Goal: Information Seeking & Learning: Learn about a topic

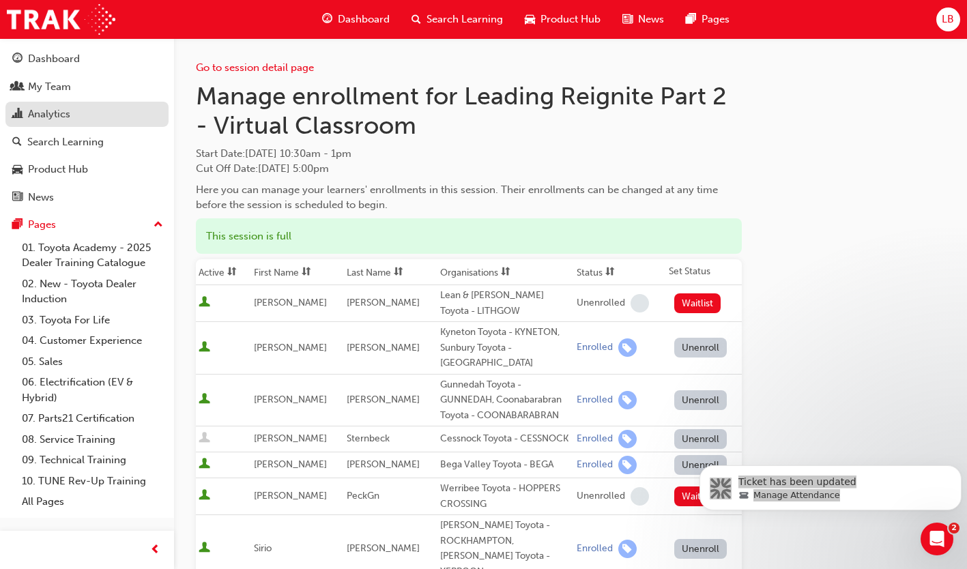
click at [44, 113] on div "Analytics" at bounding box center [49, 115] width 42 height 16
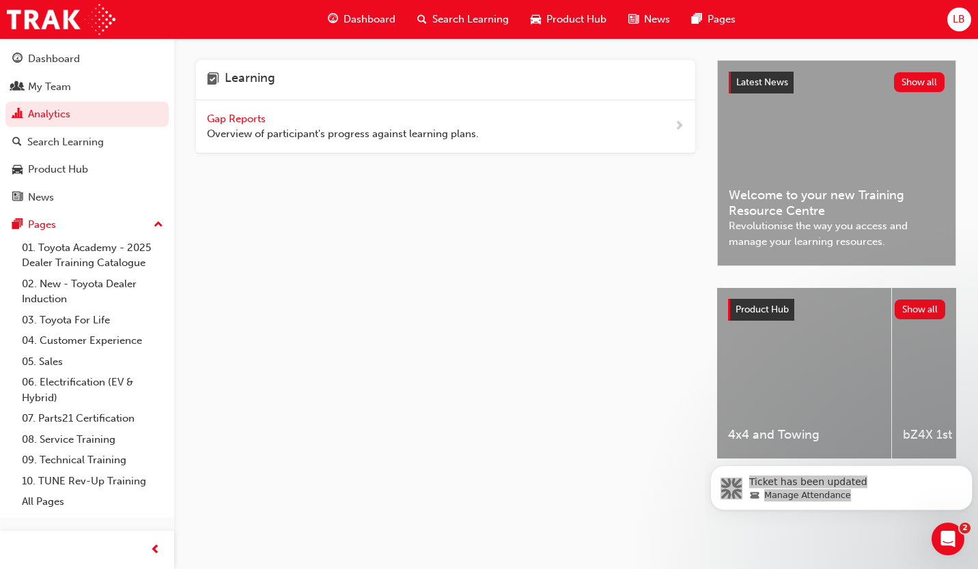
click at [284, 122] on div "Gap Reports Overview of participant's progress against learning plans." at bounding box center [343, 126] width 272 height 31
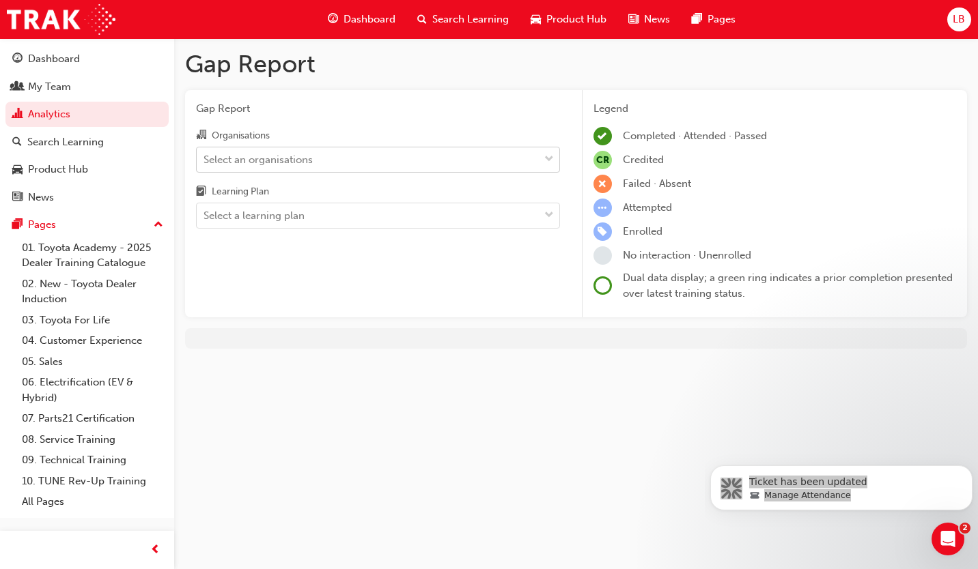
click at [276, 158] on div "Select an organisations" at bounding box center [257, 160] width 109 height 16
click at [205, 158] on input "Organisations Select an organisations" at bounding box center [203, 159] width 1 height 12
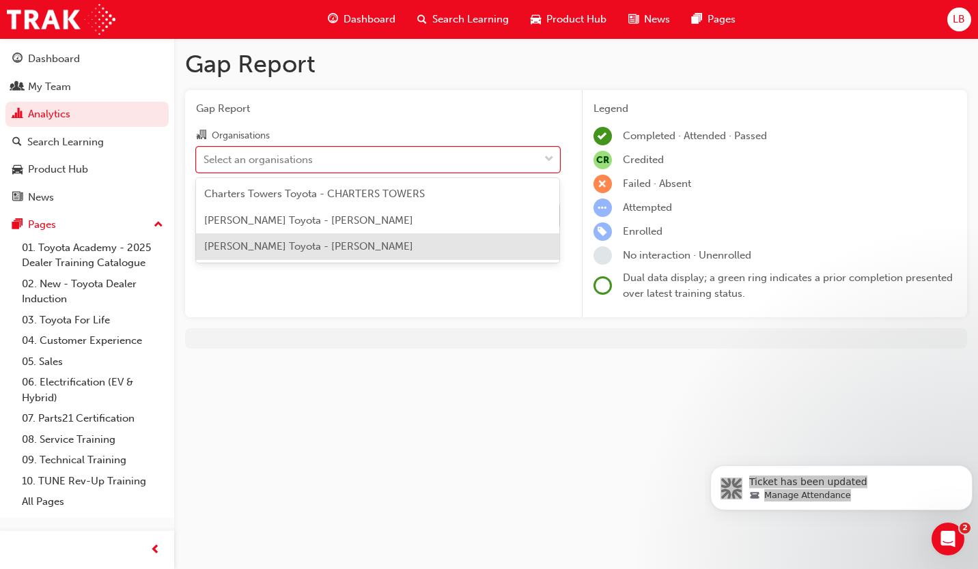
click at [253, 249] on span "[PERSON_NAME] Toyota - [PERSON_NAME]" at bounding box center [308, 246] width 209 height 12
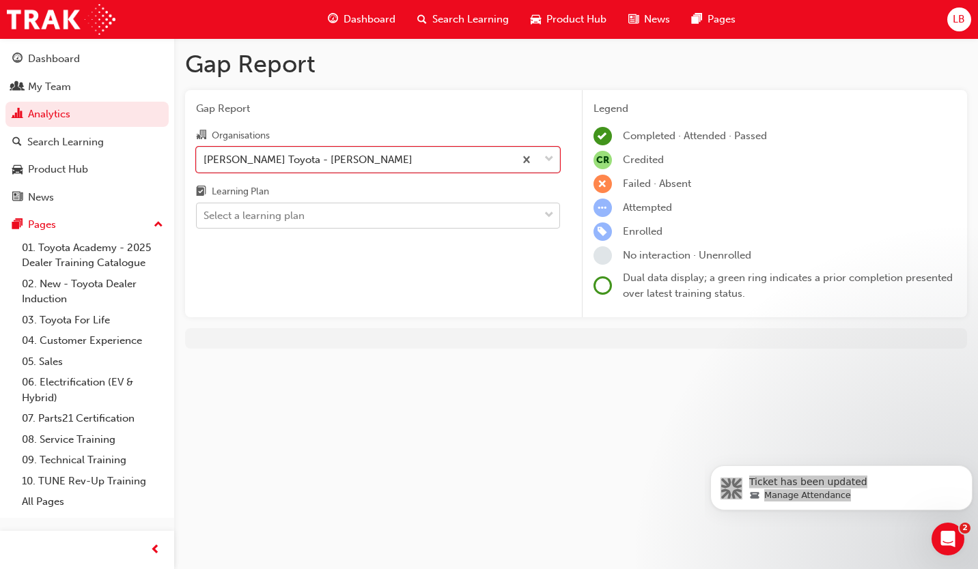
click at [257, 217] on div "Select a learning plan" at bounding box center [253, 216] width 101 height 16
click at [205, 217] on input "Learning Plan Select a learning plan" at bounding box center [203, 216] width 1 height 12
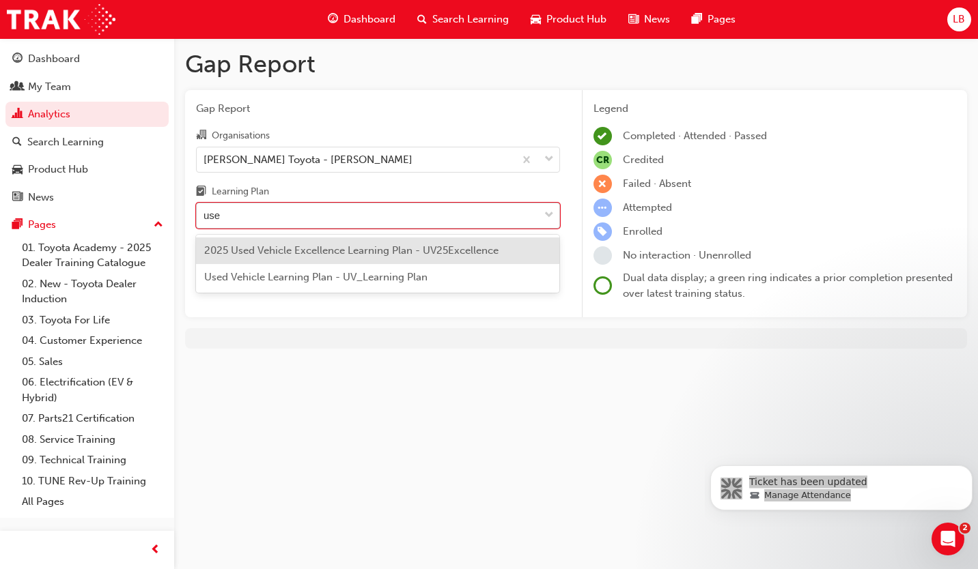
type input "used"
click at [279, 283] on span "Used Vehicle Learning Plan - UV_Learning Plan" at bounding box center [315, 277] width 223 height 12
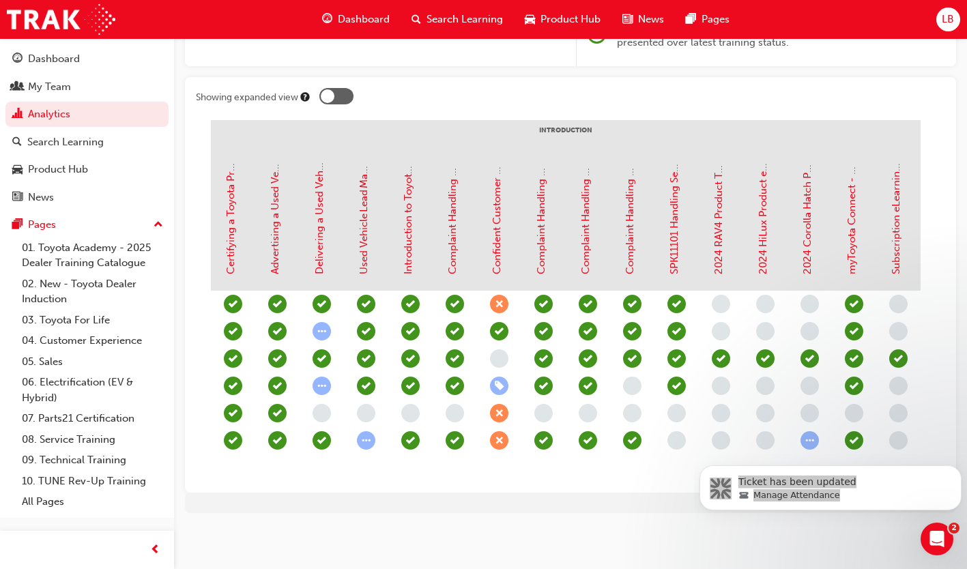
scroll to position [0, 162]
click at [775, 536] on div "Gap Report Gap Report Organisations [PERSON_NAME] Toyota - [PERSON_NAME] Learni…" at bounding box center [483, 159] width 967 height 821
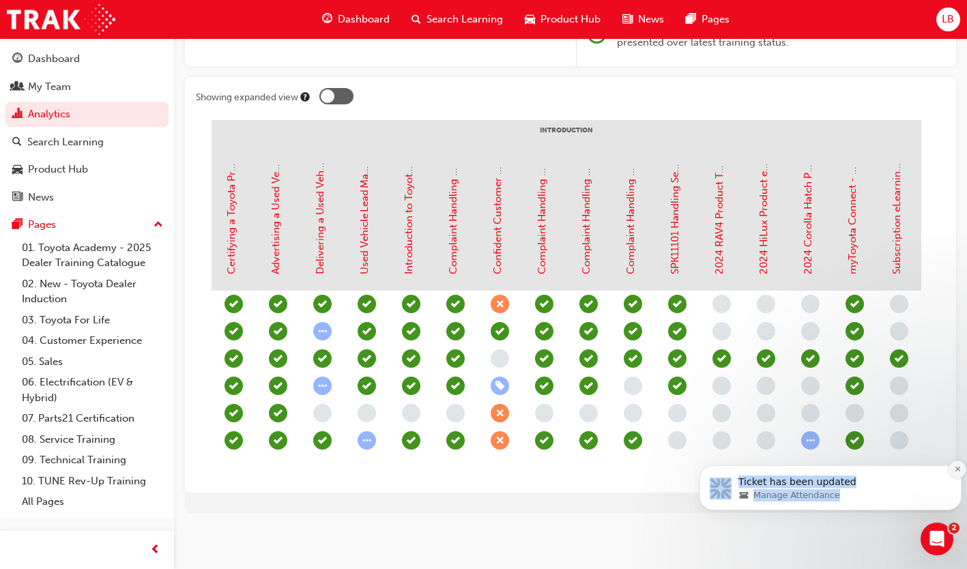
click at [957, 470] on icon "Dismiss notification" at bounding box center [958, 470] width 8 height 8
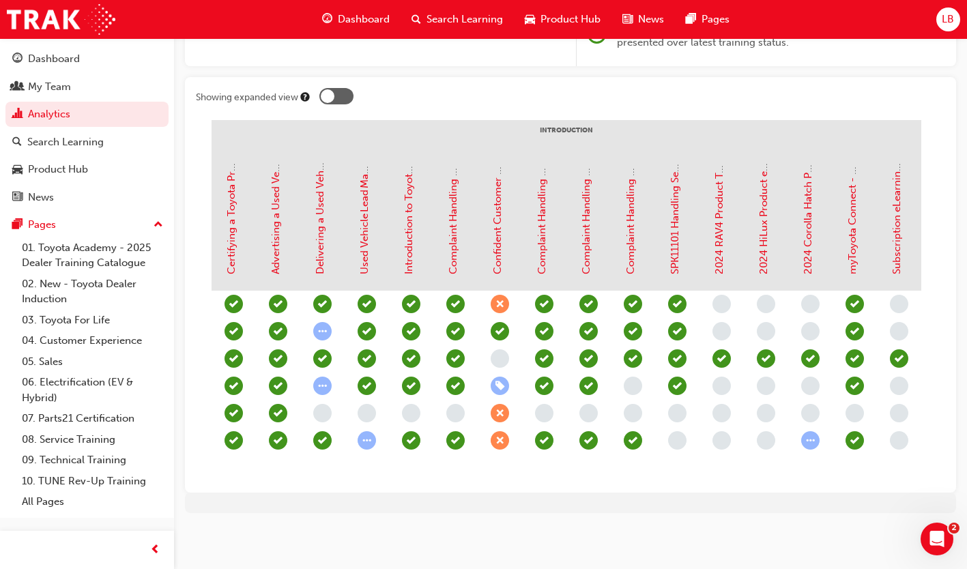
scroll to position [0, 158]
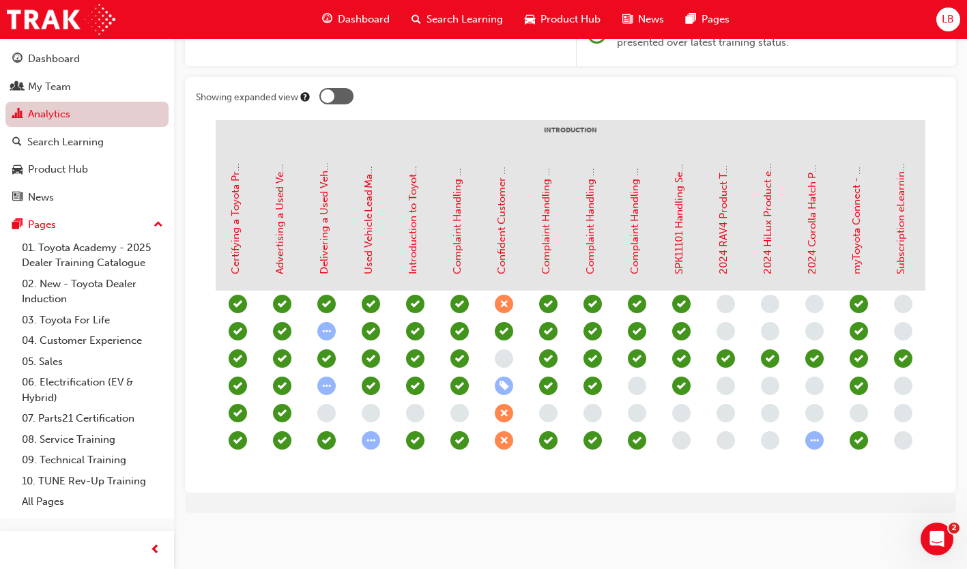
click at [91, 118] on link "Analytics" at bounding box center [86, 114] width 163 height 25
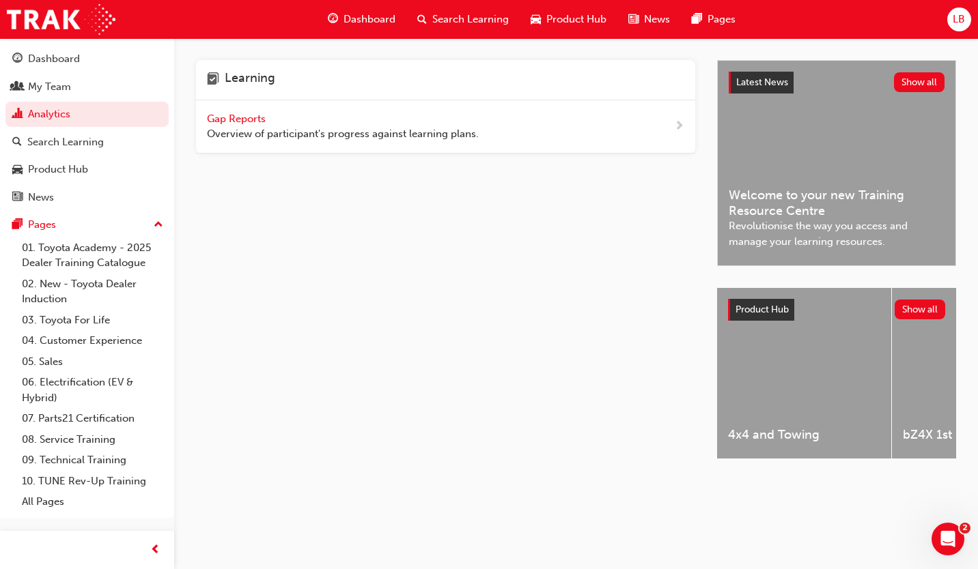
click at [223, 123] on span "Gap Reports" at bounding box center [237, 119] width 61 height 12
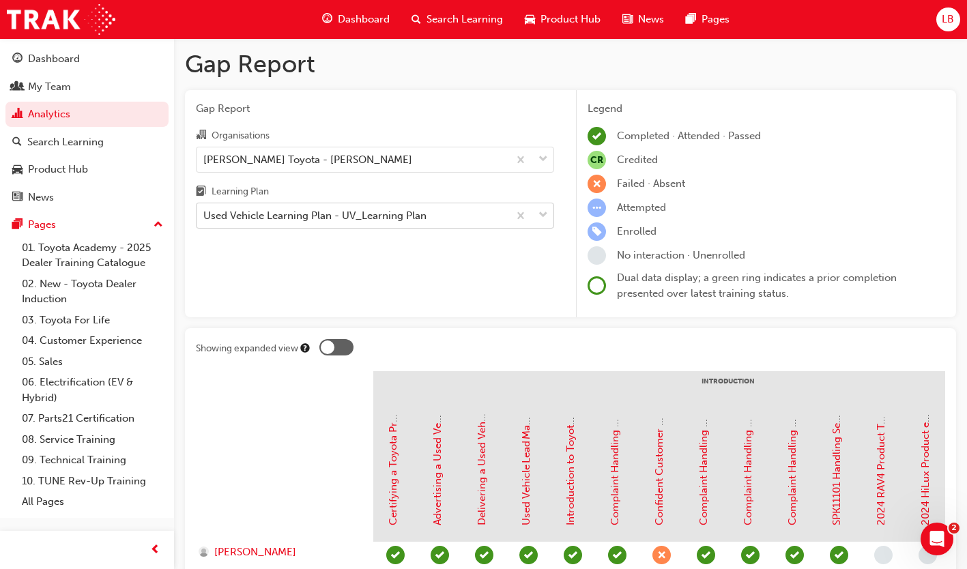
click at [316, 220] on div "Used Vehicle Learning Plan - UV_Learning Plan" at bounding box center [314, 216] width 223 height 16
click at [205, 220] on input "Learning Plan Used Vehicle Learning Plan - UV_Learning Plan" at bounding box center [203, 216] width 1 height 12
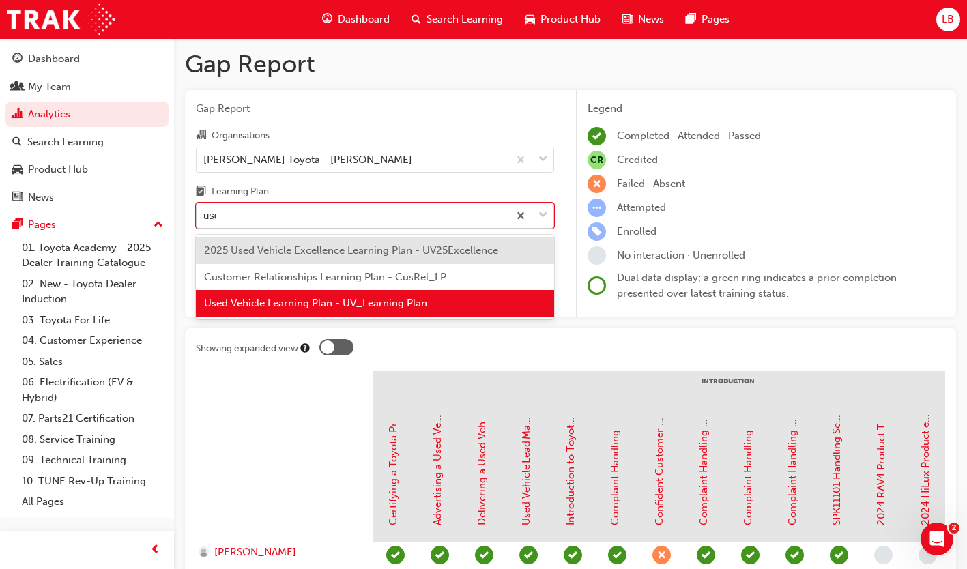
type input "used"
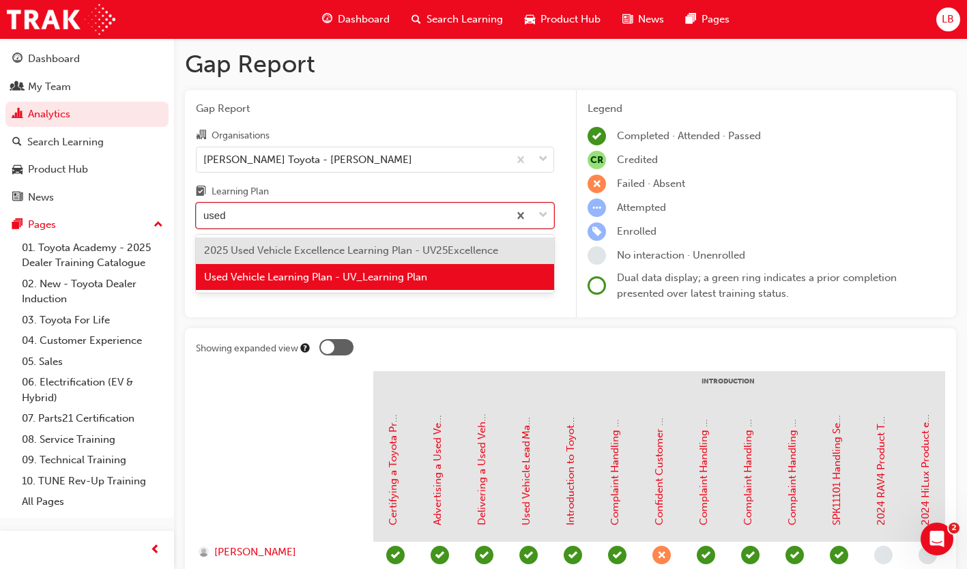
click at [425, 258] on div "2025 Used Vehicle Excellence Learning Plan - UV25Excellence" at bounding box center [375, 251] width 358 height 27
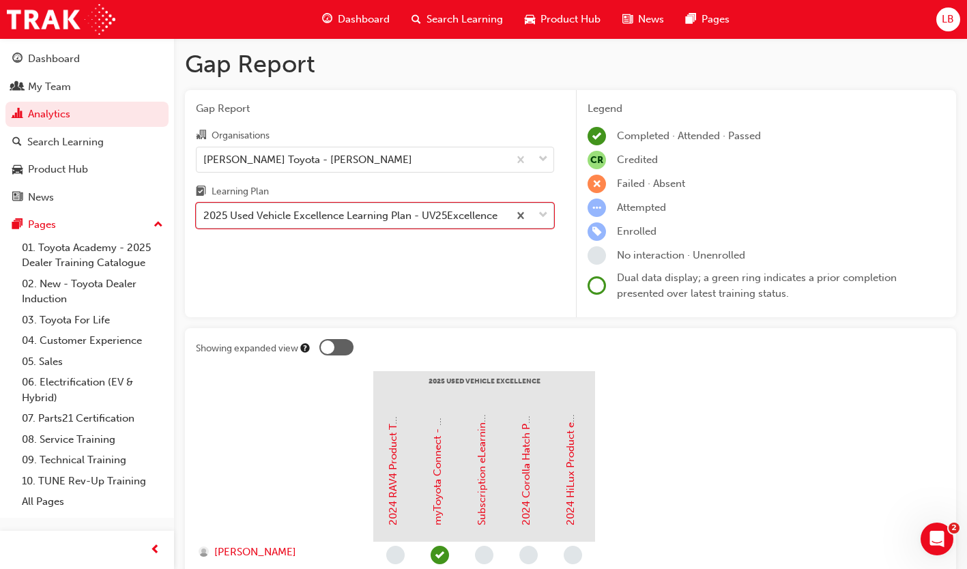
click at [341, 206] on div "2025 Used Vehicle Excellence Learning Plan - UV25Excellence" at bounding box center [353, 216] width 312 height 24
click at [205, 210] on input "Learning Plan option 2025 Used Vehicle Excellence Learning Plan - UV25Excellenc…" at bounding box center [203, 216] width 1 height 12
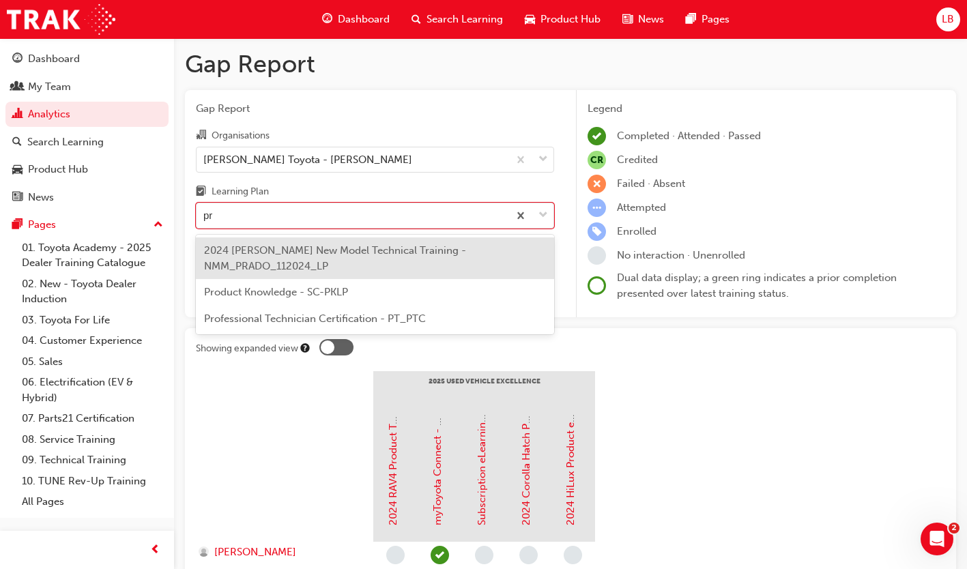
type input "pro"
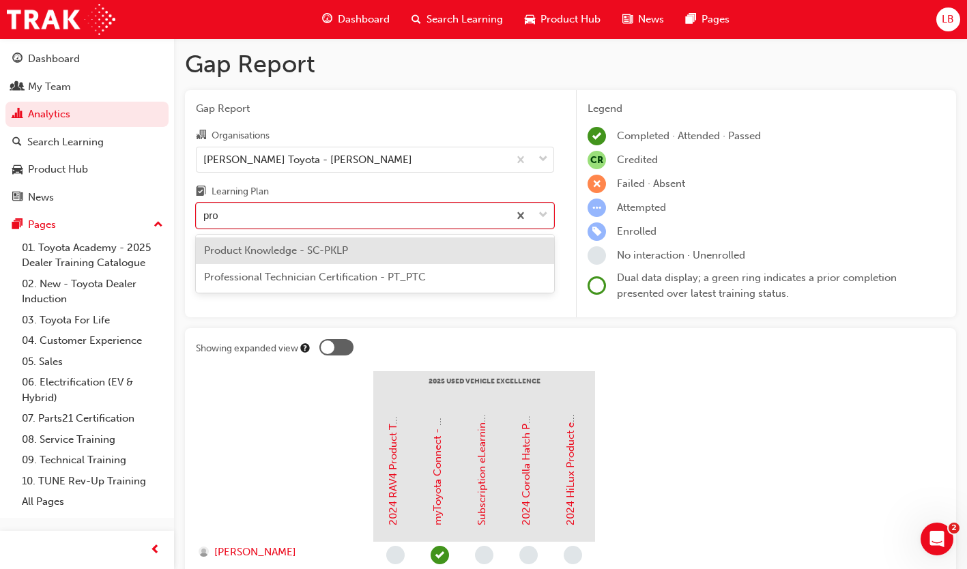
click at [321, 251] on span "Product Knowledge - SC-PKLP" at bounding box center [276, 250] width 144 height 12
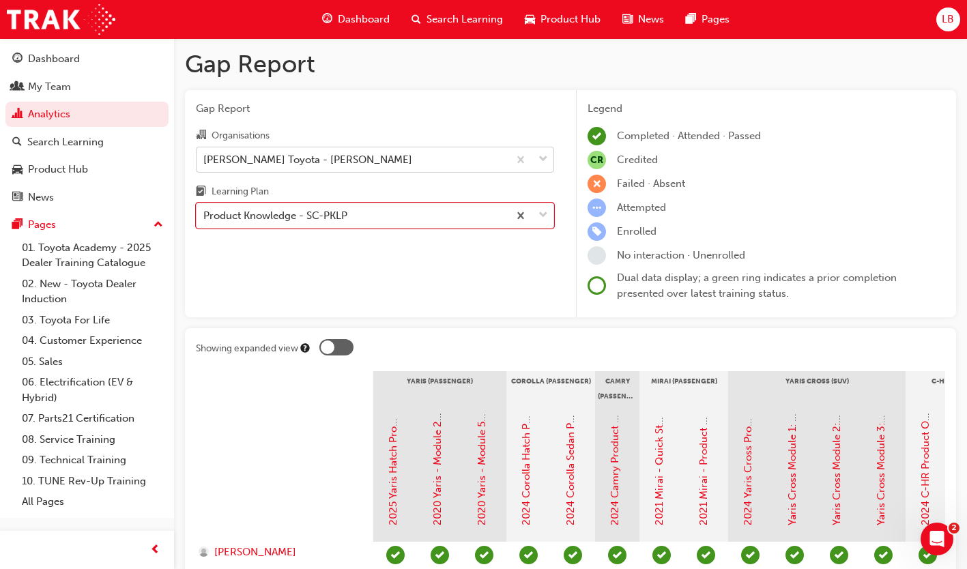
click at [306, 158] on div "[PERSON_NAME] Toyota - [PERSON_NAME]" at bounding box center [307, 160] width 209 height 16
click at [205, 158] on input "Organisations [PERSON_NAME] Toyota - [PERSON_NAME]" at bounding box center [203, 159] width 1 height 12
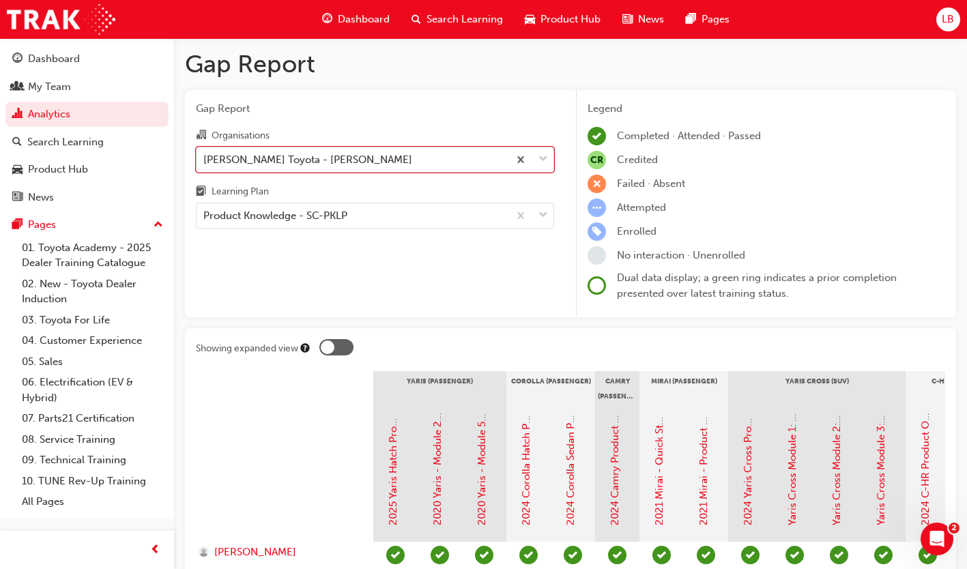
click at [306, 158] on div "[PERSON_NAME] Toyota - [PERSON_NAME]" at bounding box center [307, 160] width 209 height 16
click at [205, 158] on input "Organisations 0 results available. Select is focused ,type to refine list, pres…" at bounding box center [203, 159] width 1 height 12
click at [345, 215] on div "Product Knowledge - SC-PKLP" at bounding box center [275, 216] width 144 height 16
click at [205, 215] on input "Learning Plan Product Knowledge - SC-PKLP" at bounding box center [203, 216] width 1 height 12
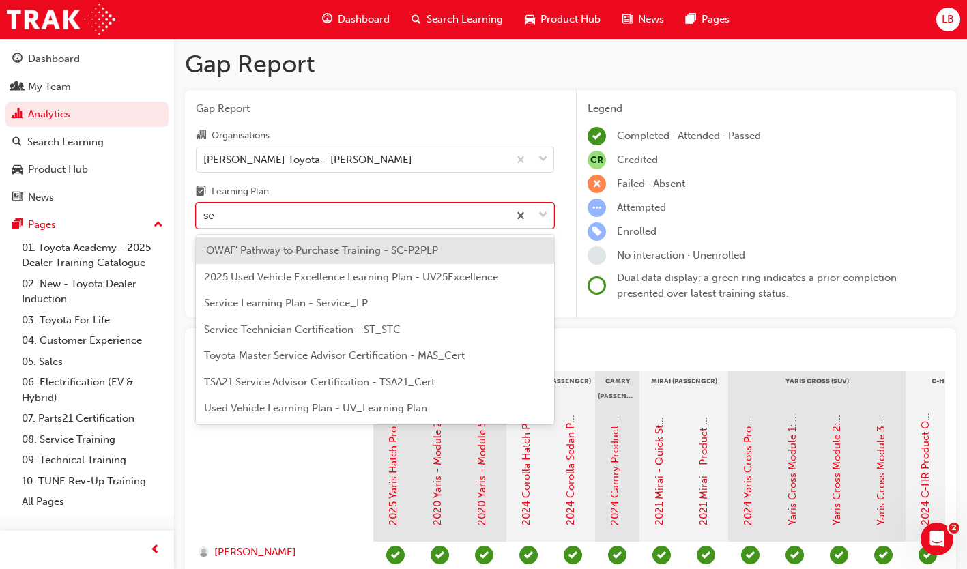
type input "ser"
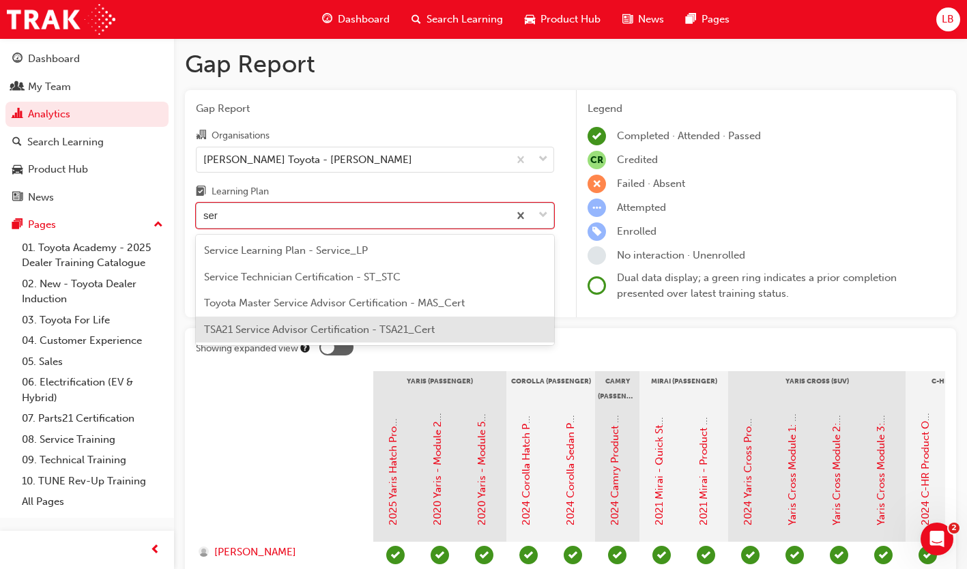
click at [311, 322] on div "TSA21 Service Advisor Certification - TSA21_Cert" at bounding box center [375, 330] width 358 height 27
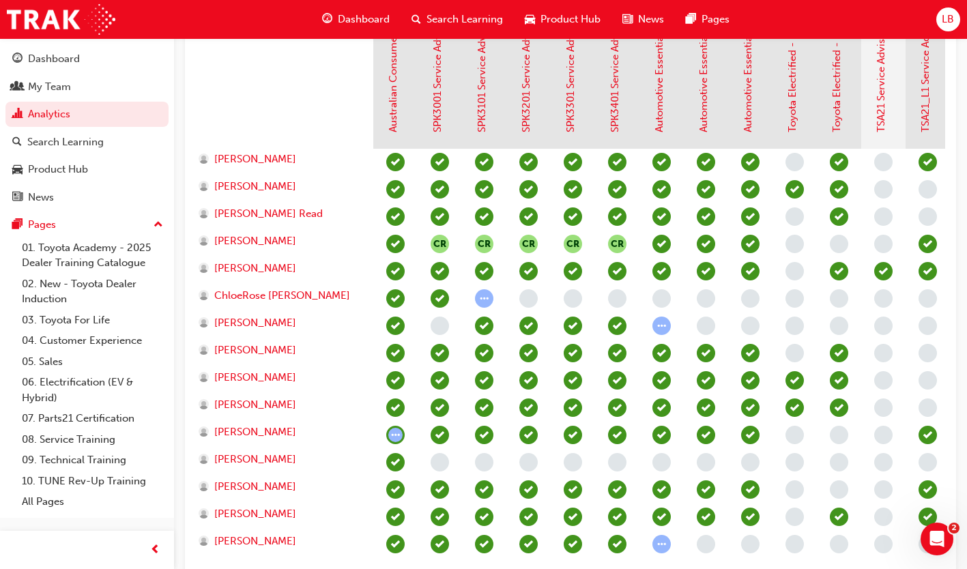
scroll to position [410, 0]
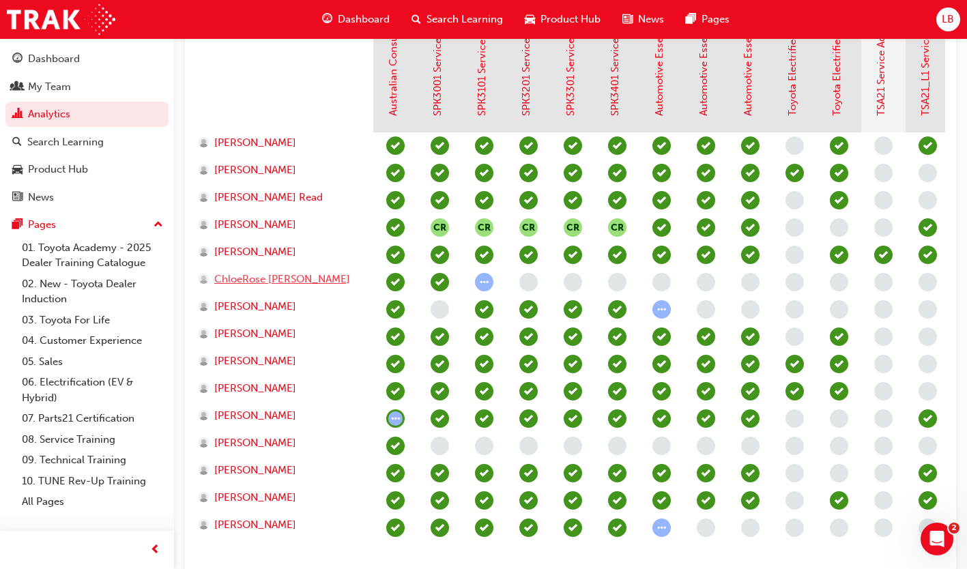
click at [275, 279] on span "ChloeRose [PERSON_NAME]" at bounding box center [282, 280] width 136 height 16
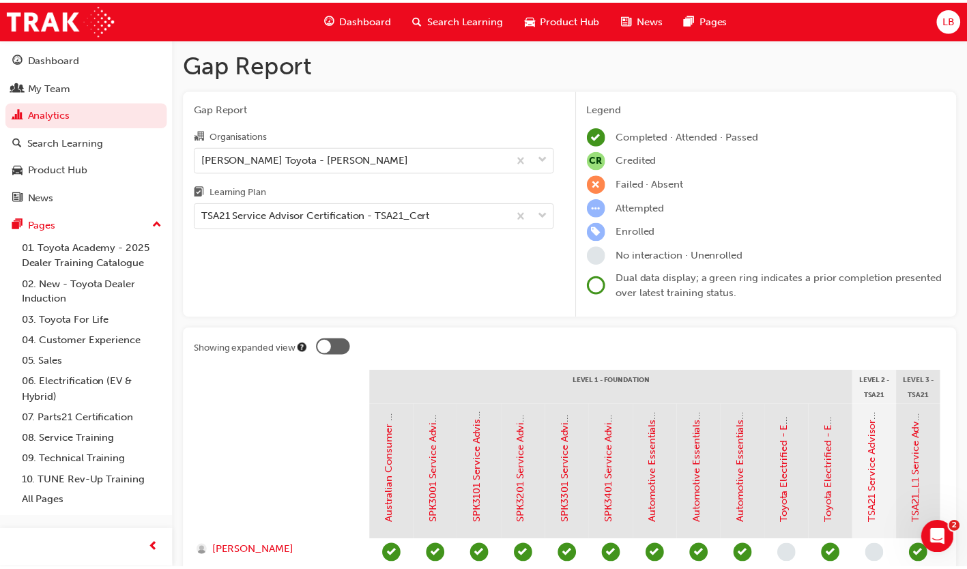
scroll to position [410, 0]
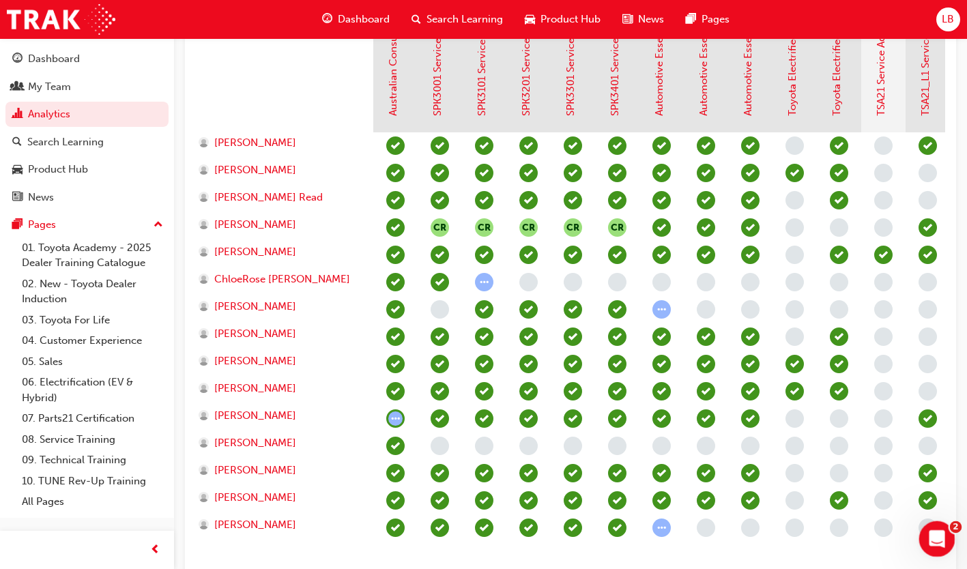
click at [929, 529] on div "Open Intercom Messenger" at bounding box center [935, 537] width 45 height 45
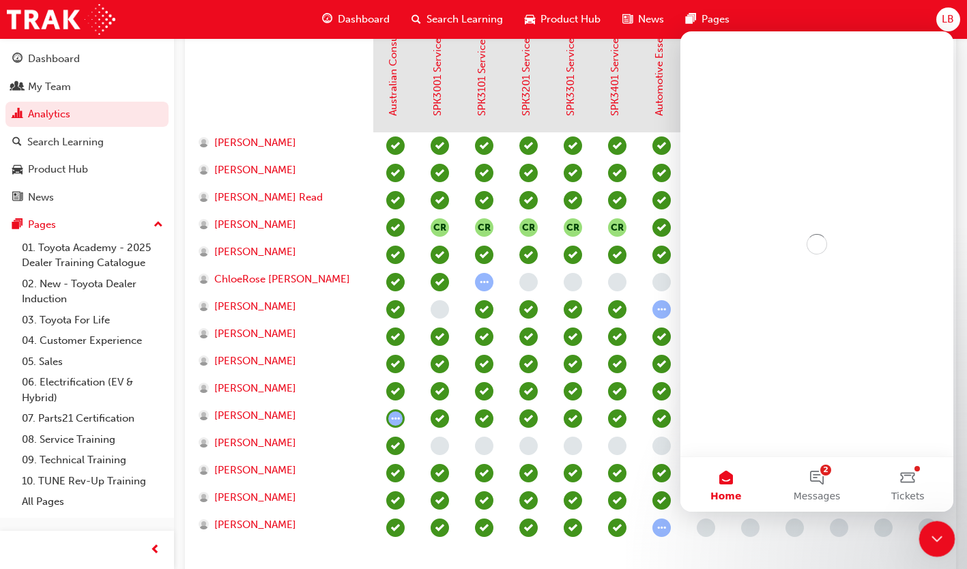
scroll to position [0, 0]
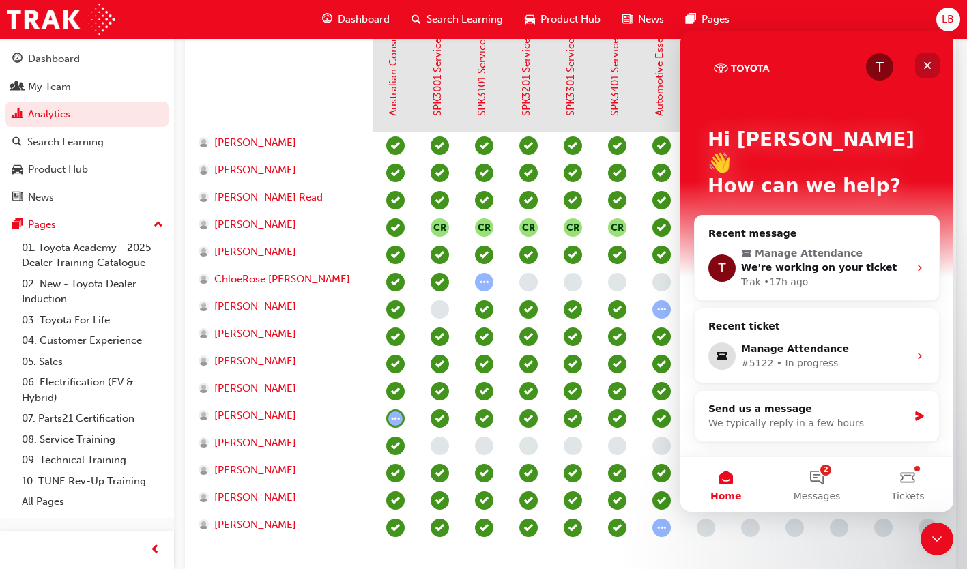
click at [931, 67] on icon "Close" at bounding box center [927, 65] width 11 height 11
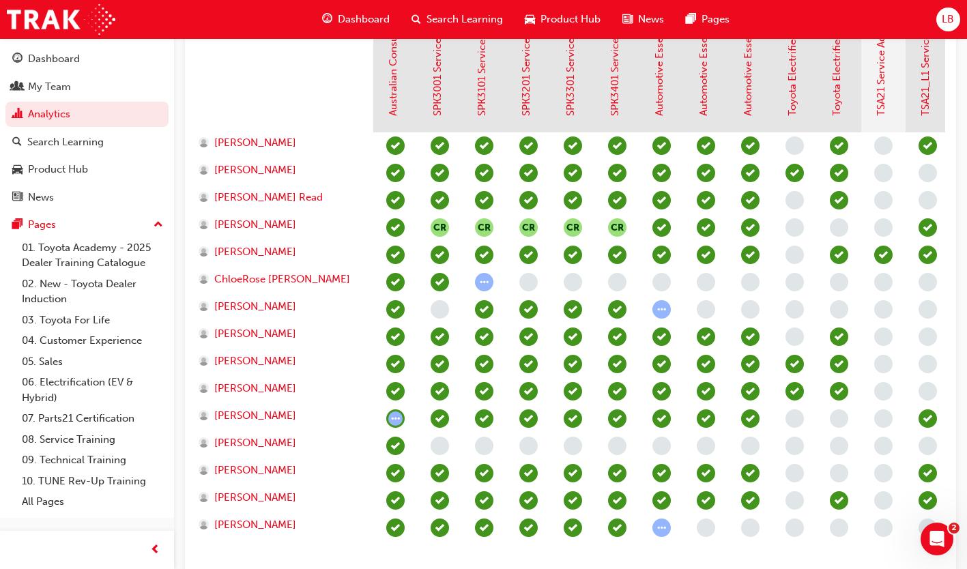
scroll to position [341, 0]
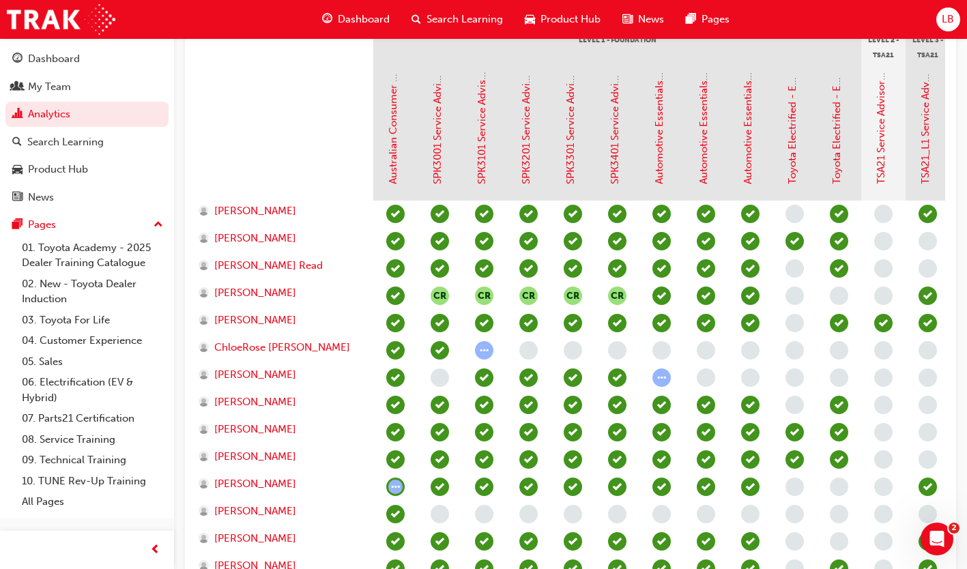
click at [234, 355] on div "ChloeRose [PERSON_NAME]" at bounding box center [285, 350] width 178 height 27
click at [235, 350] on span "ChloeRose [PERSON_NAME]" at bounding box center [282, 348] width 136 height 16
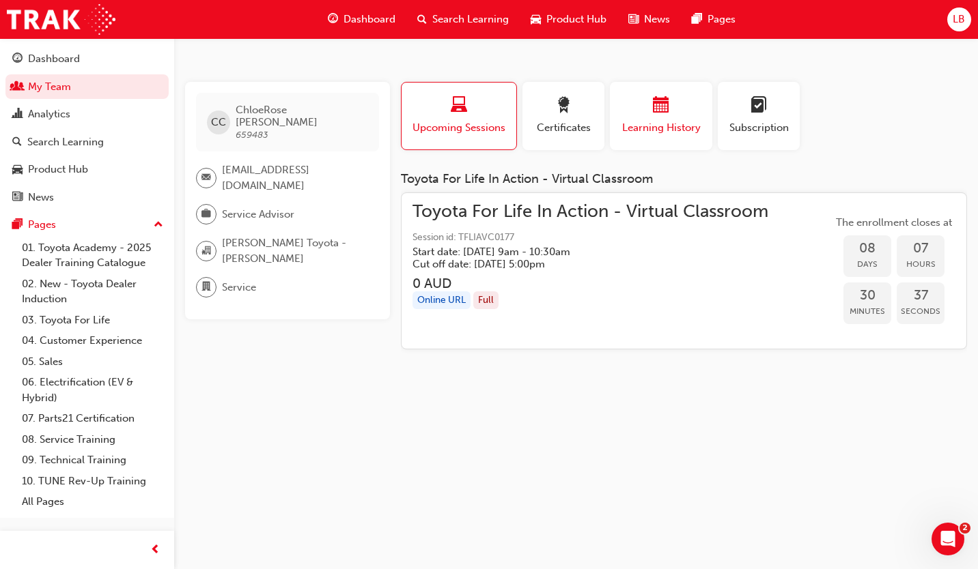
click at [665, 119] on div "Learning History" at bounding box center [661, 116] width 82 height 39
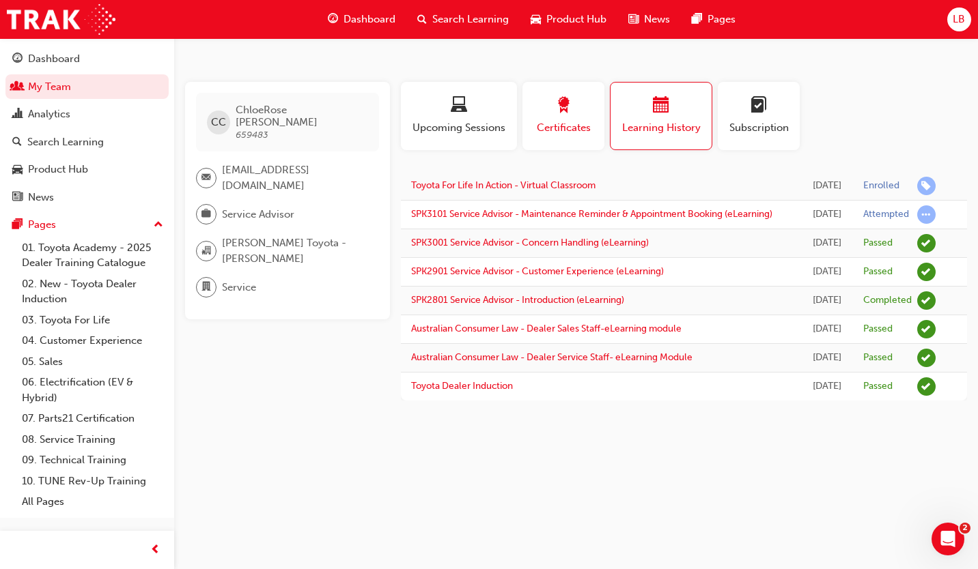
click at [580, 104] on div "button" at bounding box center [563, 107] width 61 height 21
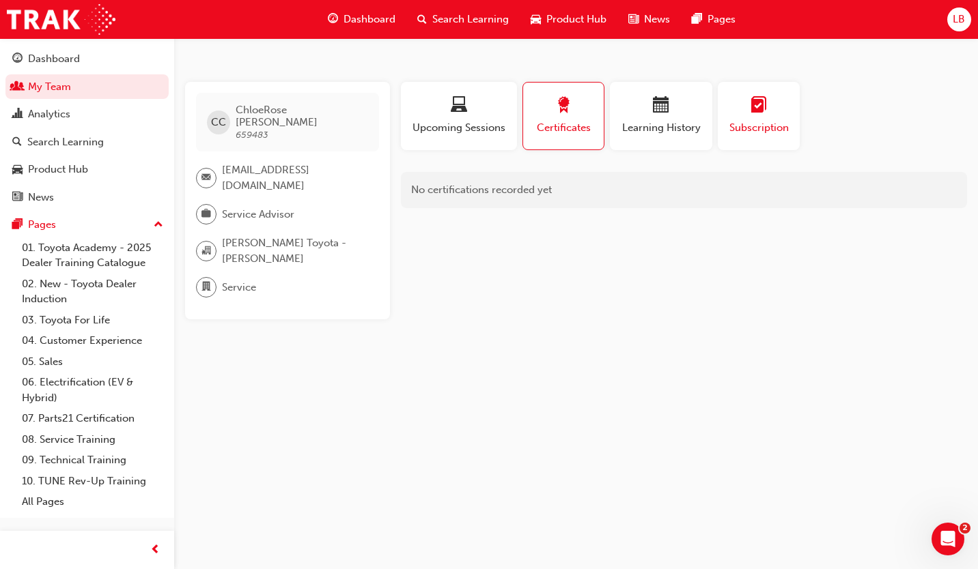
click at [741, 126] on span "Subscription" at bounding box center [758, 128] width 61 height 16
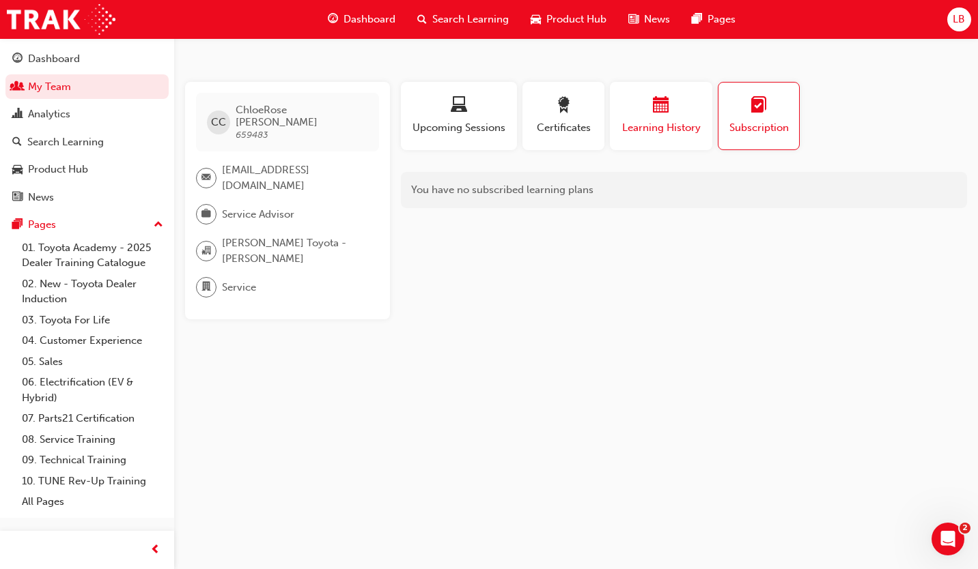
click at [645, 124] on span "Learning History" at bounding box center [661, 128] width 82 height 16
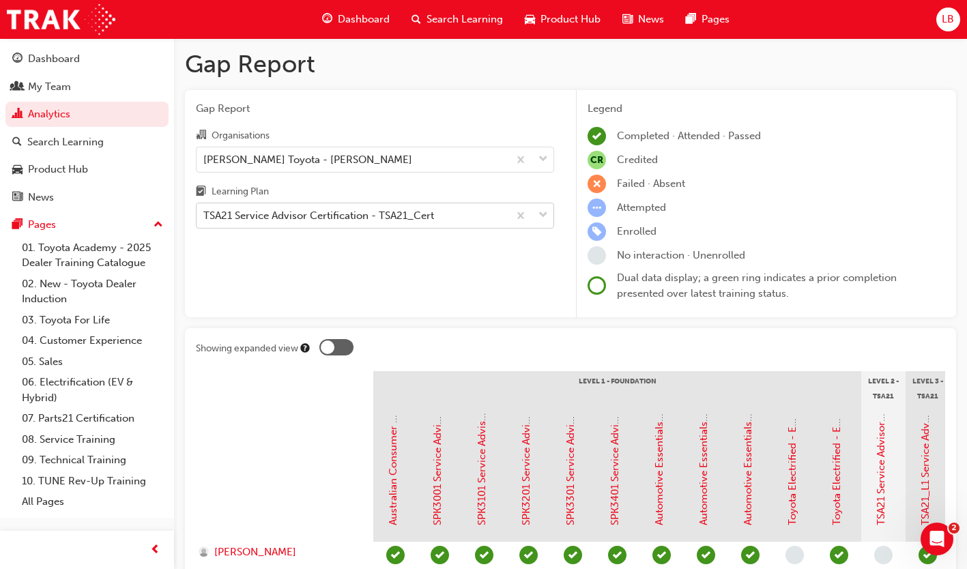
click at [298, 212] on div "TSA21 Service Advisor Certification - TSA21_Cert" at bounding box center [318, 216] width 231 height 16
click at [205, 212] on input "Learning Plan TSA21 Service Advisor Certification - TSA21_Cert" at bounding box center [203, 216] width 1 height 12
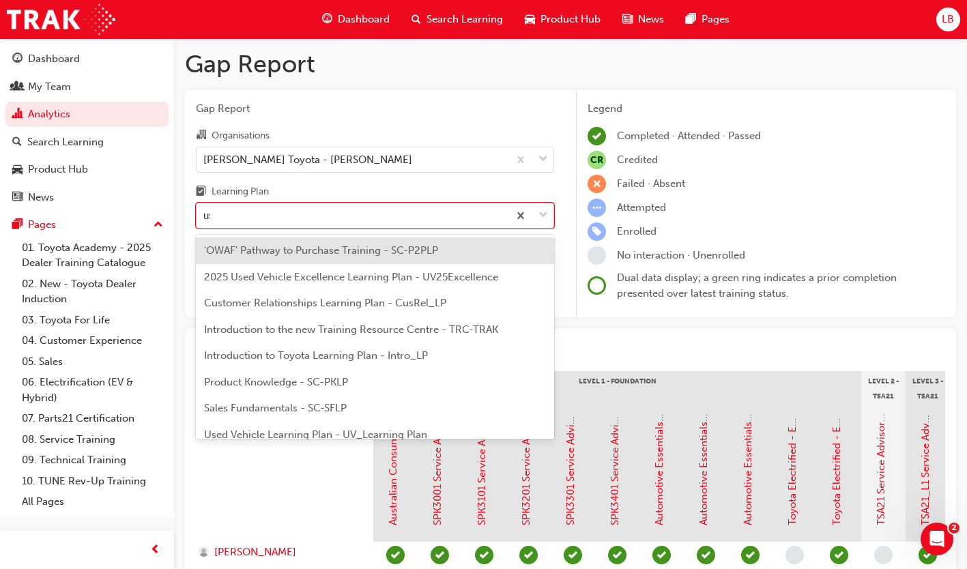
type input "use"
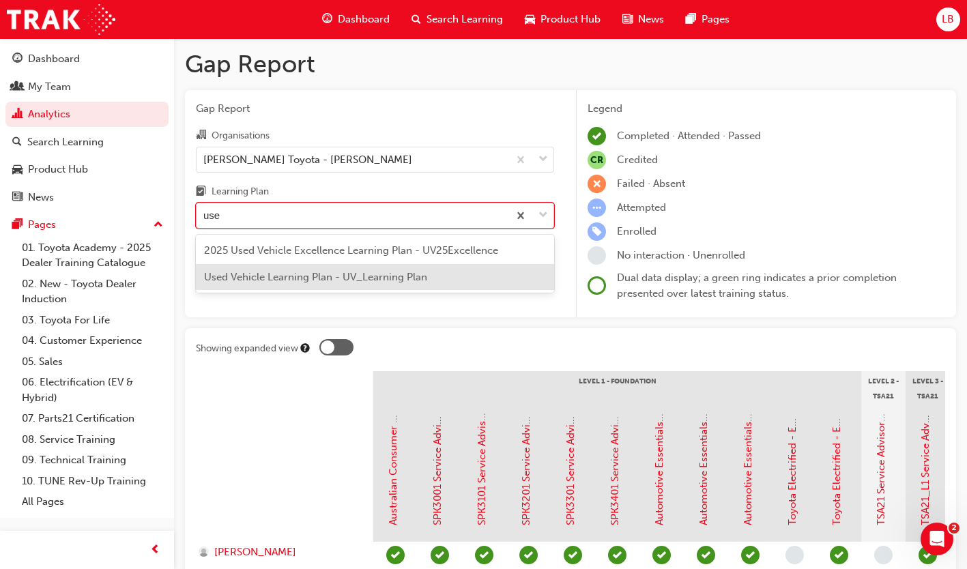
click at [362, 279] on span "Used Vehicle Learning Plan - UV_Learning Plan" at bounding box center [315, 277] width 223 height 12
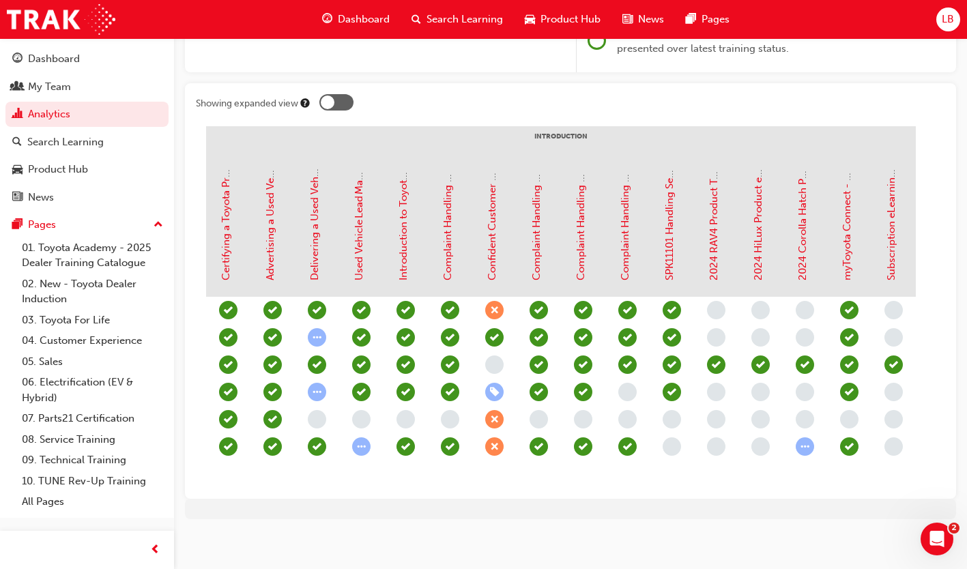
scroll to position [261, 0]
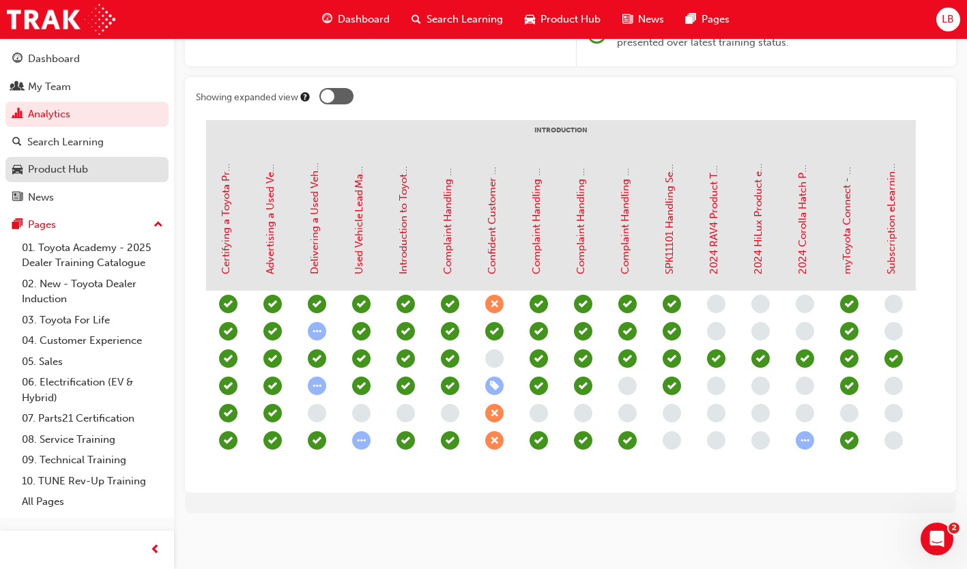
click at [68, 165] on div "Product Hub" at bounding box center [58, 170] width 60 height 16
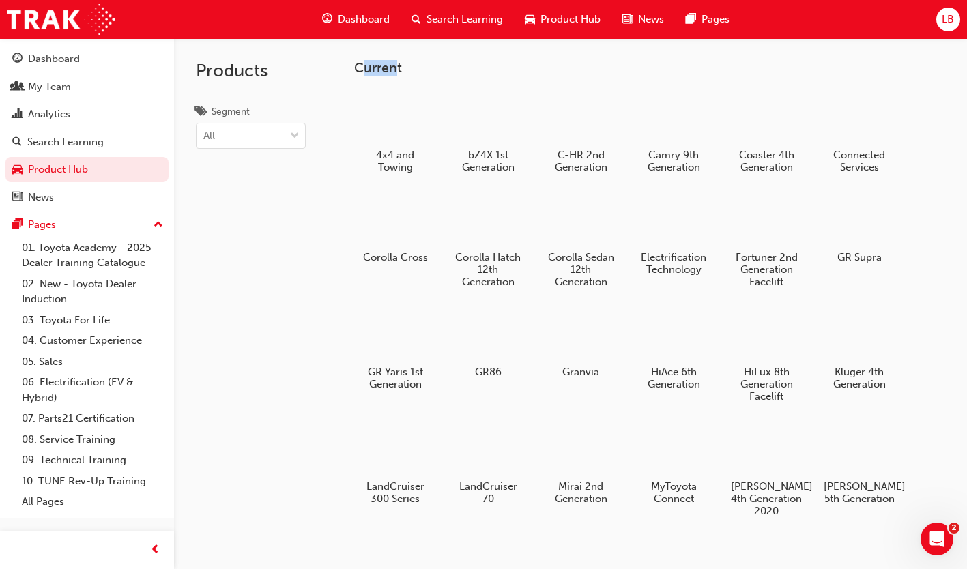
drag, startPoint x: 361, startPoint y: 66, endPoint x: 398, endPoint y: 67, distance: 36.9
click at [398, 67] on h3 "Current" at bounding box center [649, 68] width 591 height 16
drag, startPoint x: 398, startPoint y: 67, endPoint x: 388, endPoint y: 67, distance: 10.2
click at [388, 67] on h3 "Current" at bounding box center [649, 68] width 591 height 16
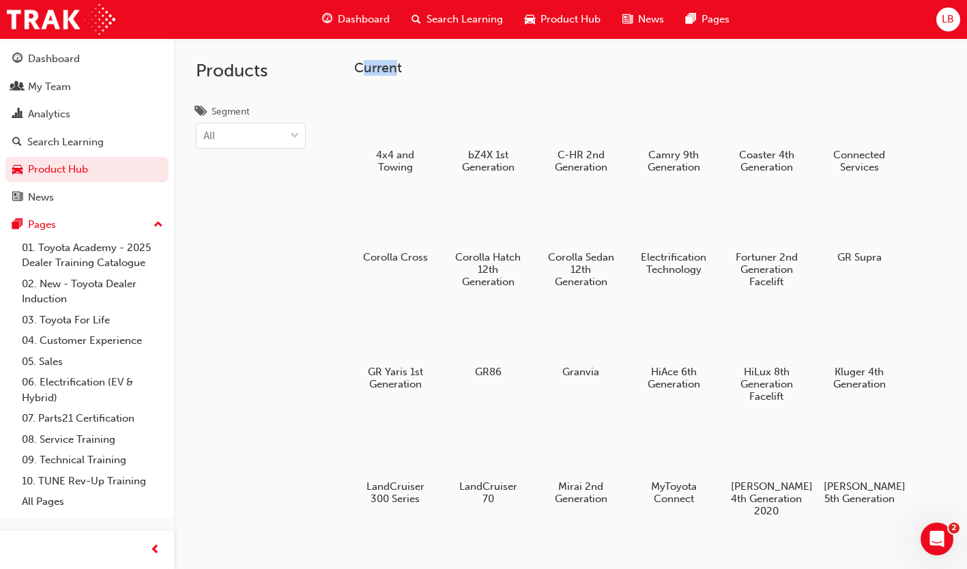
click at [388, 67] on h3 "Current" at bounding box center [649, 68] width 591 height 16
click at [281, 466] on div "Products Segment All" at bounding box center [251, 322] width 154 height 569
